Goal: Obtain resource: Download file/media

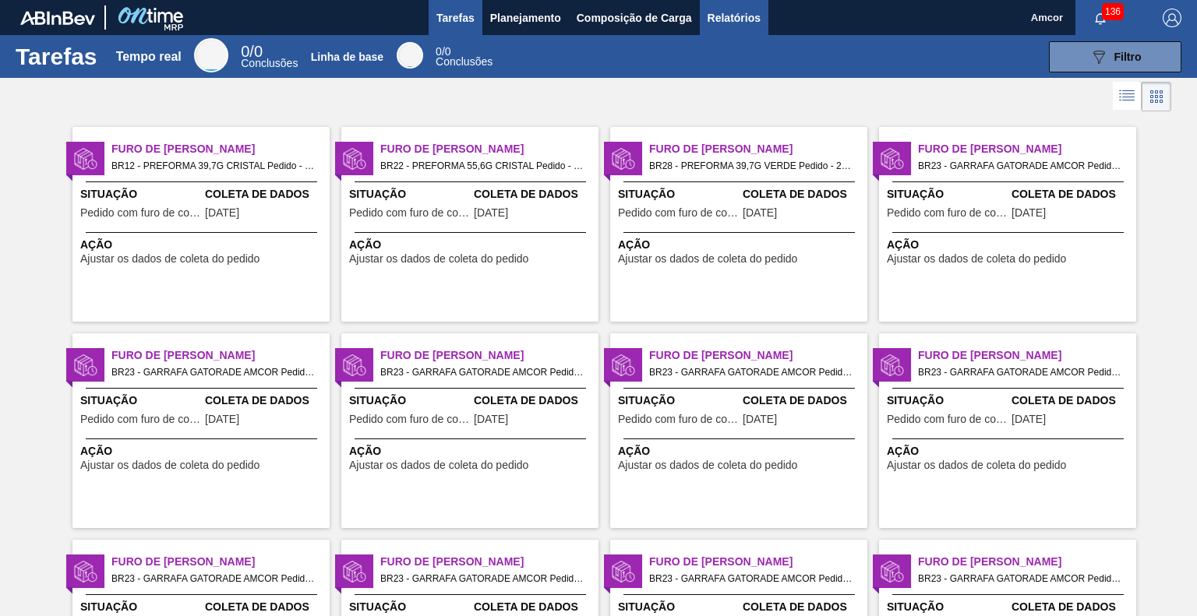
click at [722, 13] on font "Relatórios" at bounding box center [734, 18] width 53 height 12
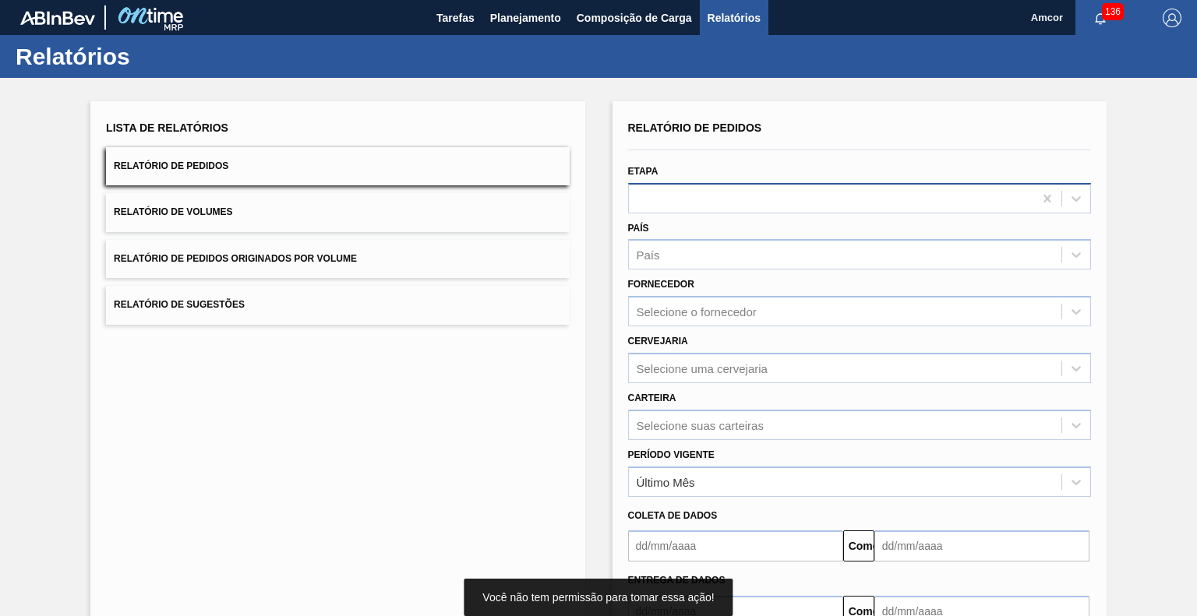
click at [680, 196] on div at bounding box center [831, 198] width 404 height 23
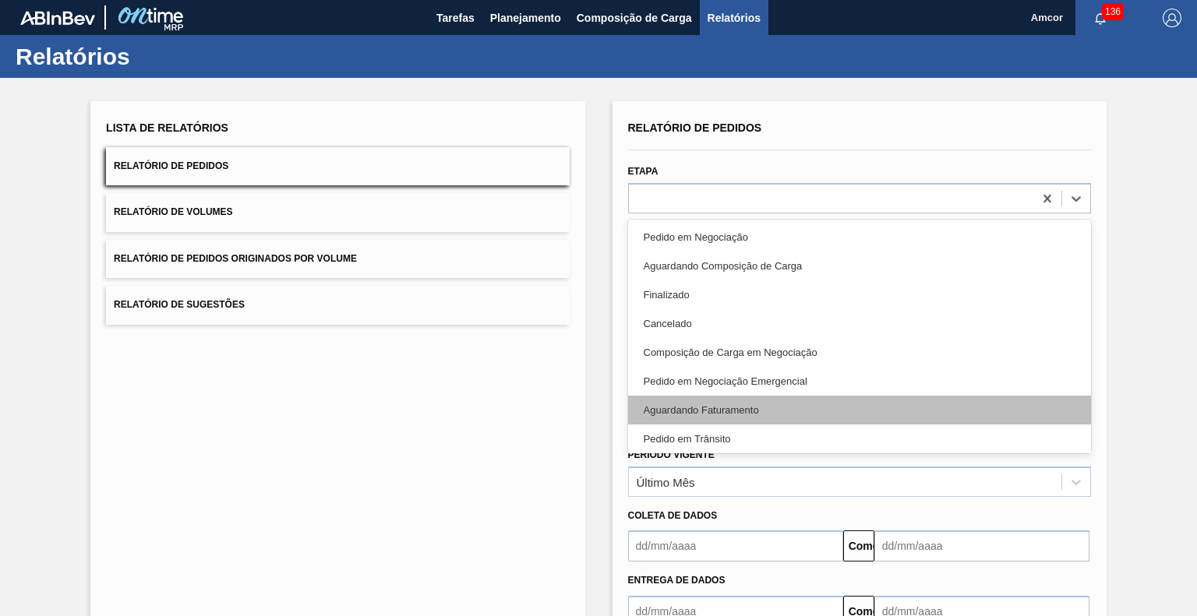
click at [690, 414] on font "Aguardando Faturamento" at bounding box center [701, 410] width 115 height 12
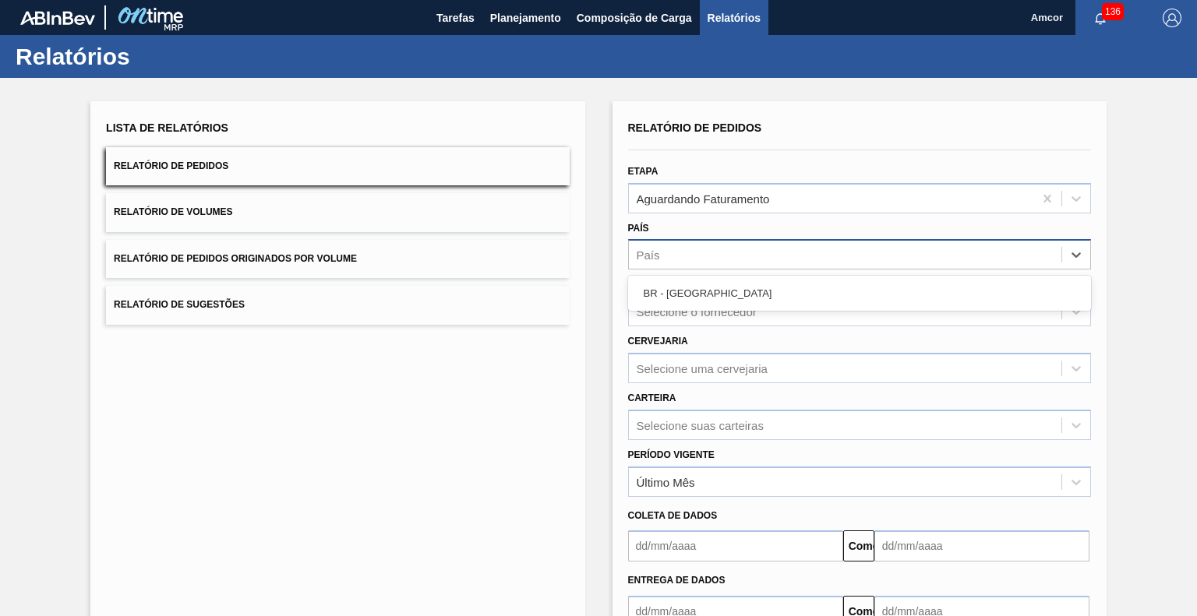
click at [770, 261] on div "País" at bounding box center [845, 255] width 433 height 23
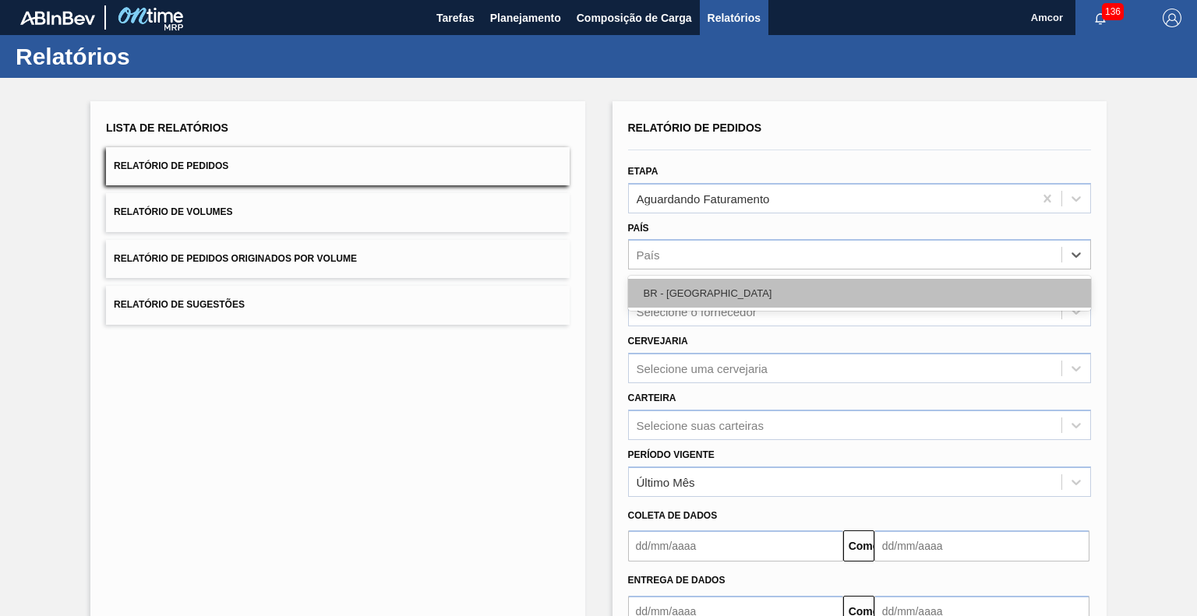
click at [767, 298] on div "BR - [GEOGRAPHIC_DATA]" at bounding box center [859, 293] width 463 height 29
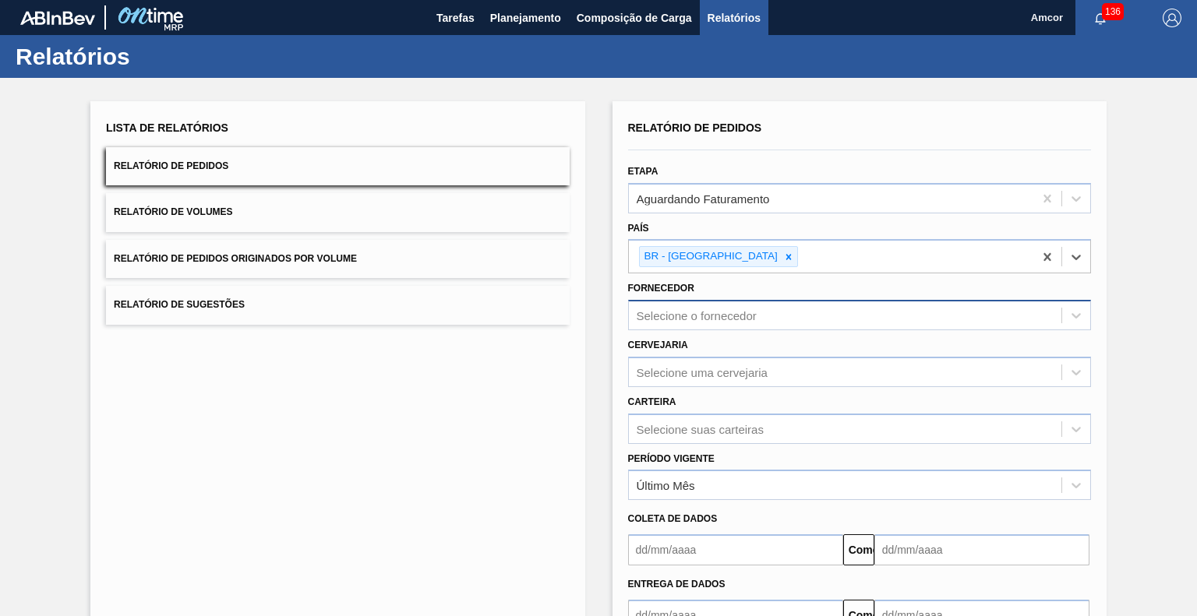
click at [757, 326] on div "Selecione o fornecedor" at bounding box center [859, 315] width 463 height 30
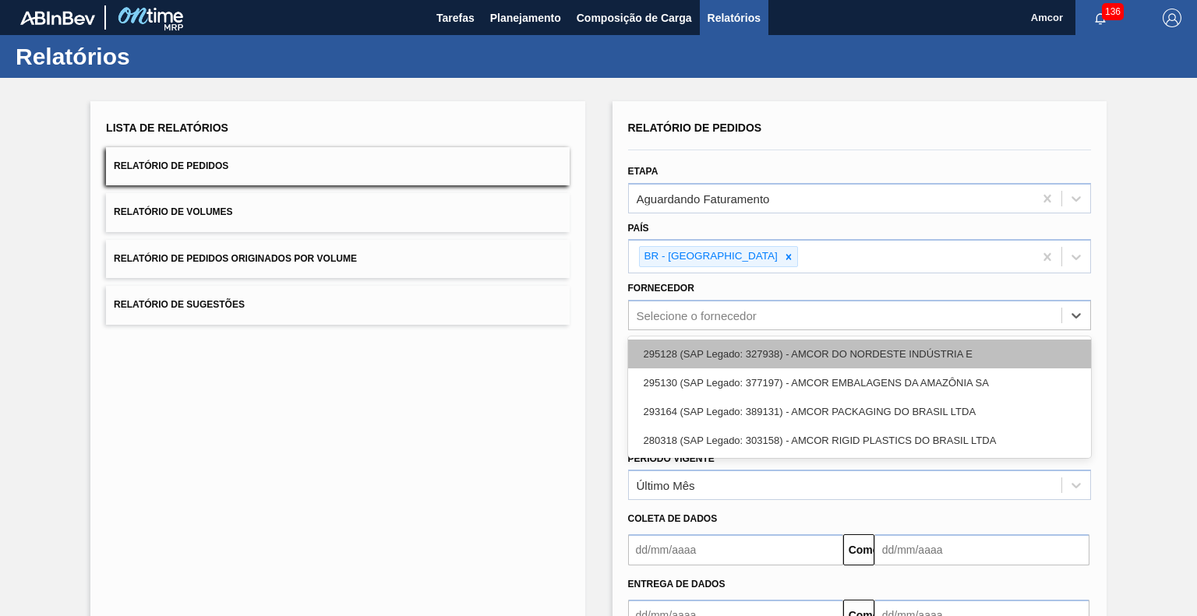
click at [845, 353] on font "295128 (SAP Legado: 327938) - AMCOR DO NORDESTE INDÚSTRIA E" at bounding box center [808, 354] width 329 height 12
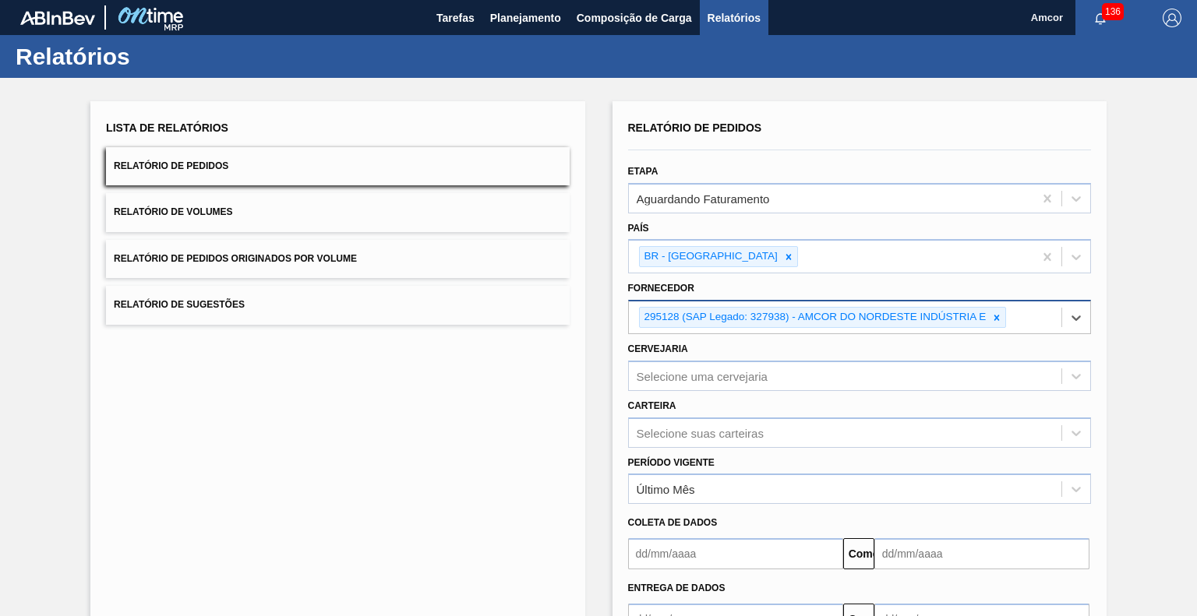
click at [1028, 315] on div "295128 (SAP Legado: 327938) - AMCOR DO NORDESTE INDÚSTRIA E" at bounding box center [845, 318] width 433 height 32
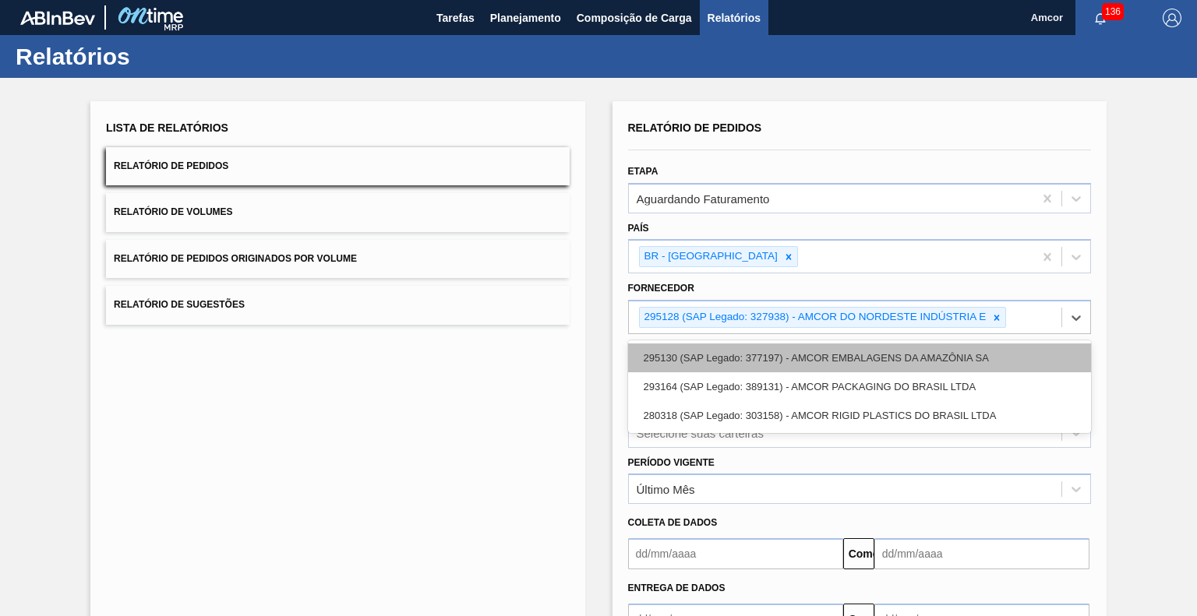
click at [969, 357] on font "295130 (SAP Legado: 377197) - AMCOR EMBALAGENS DA AMAZÔNIA SA" at bounding box center [816, 358] width 345 height 12
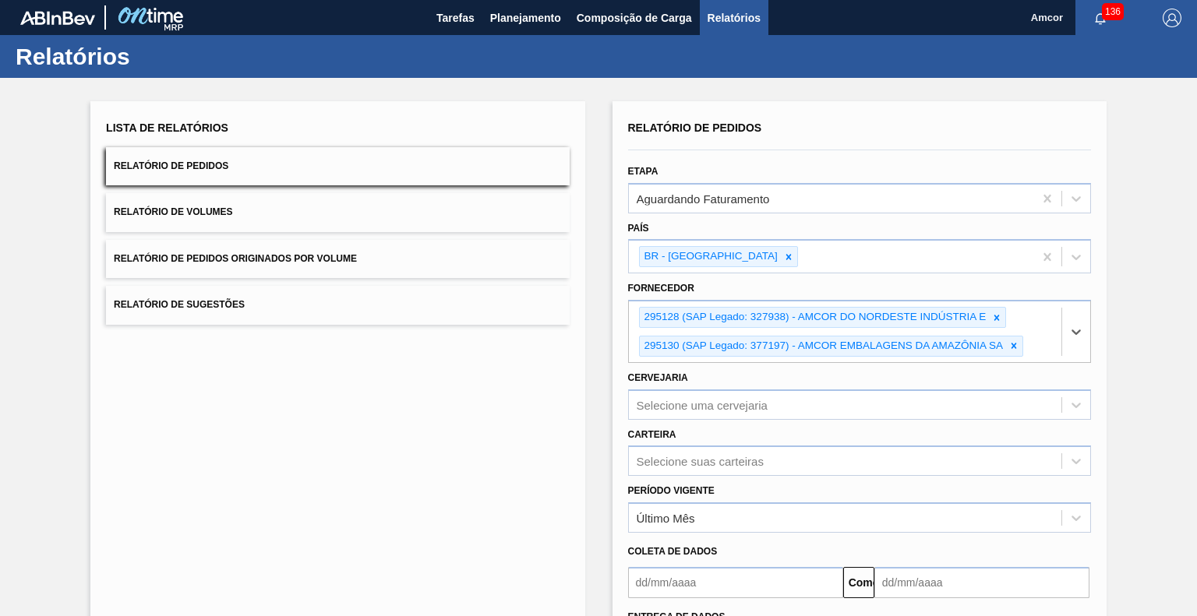
scroll to position [137, 0]
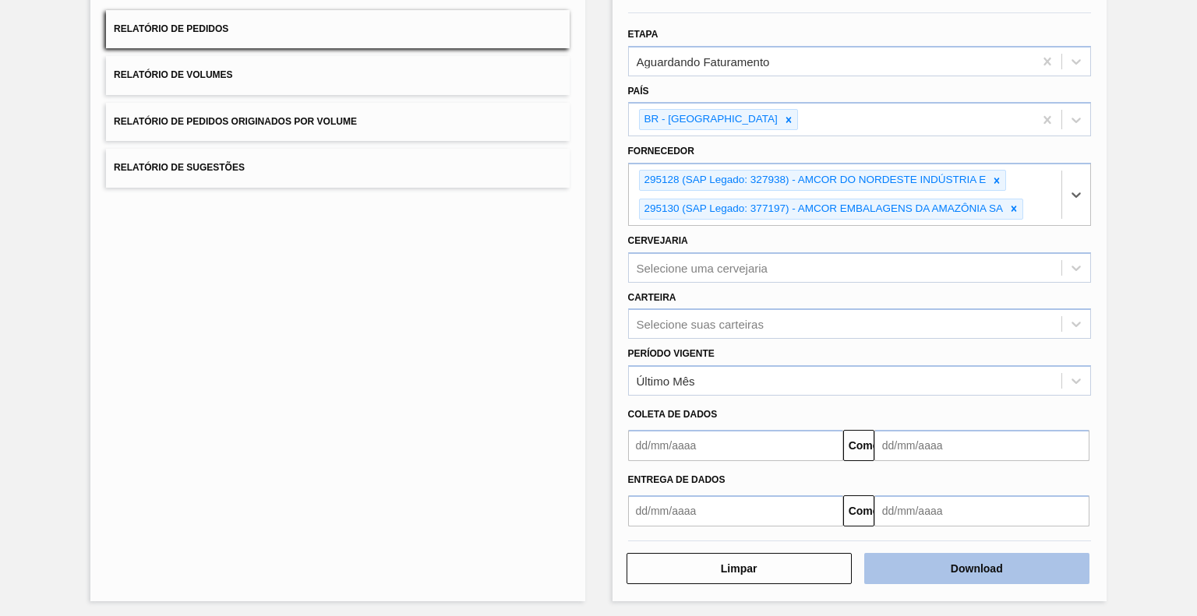
click at [966, 569] on font "Download" at bounding box center [977, 569] width 52 height 12
